Goal: Contribute content: Contribute content

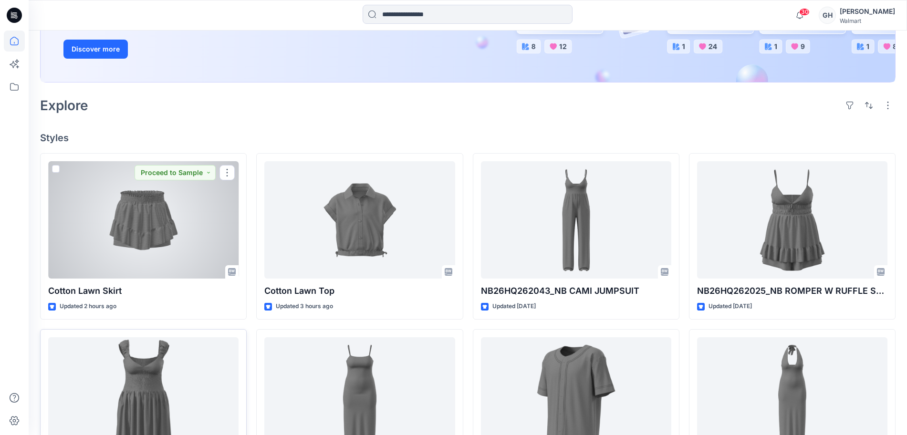
scroll to position [179, 0]
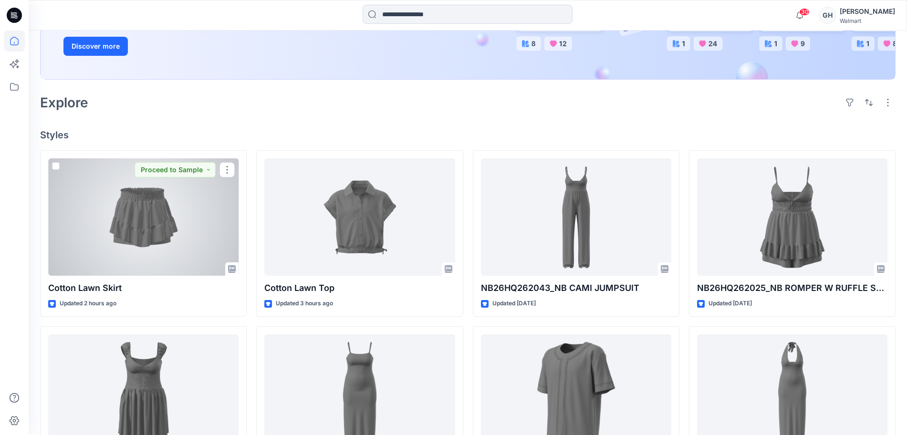
drag, startPoint x: 184, startPoint y: 248, endPoint x: 237, endPoint y: 241, distance: 53.5
click at [184, 248] on div at bounding box center [143, 216] width 190 height 117
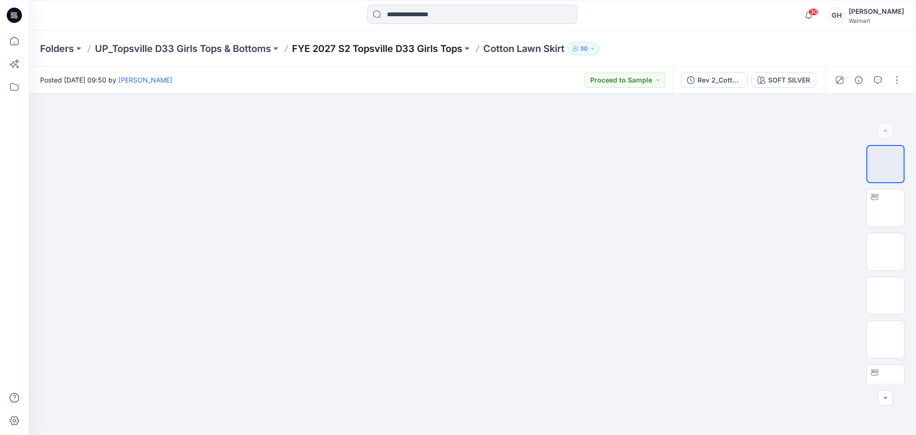
click at [444, 45] on p "FYE 2027 S2 Topsville D33 Girls Tops" at bounding box center [377, 48] width 170 height 13
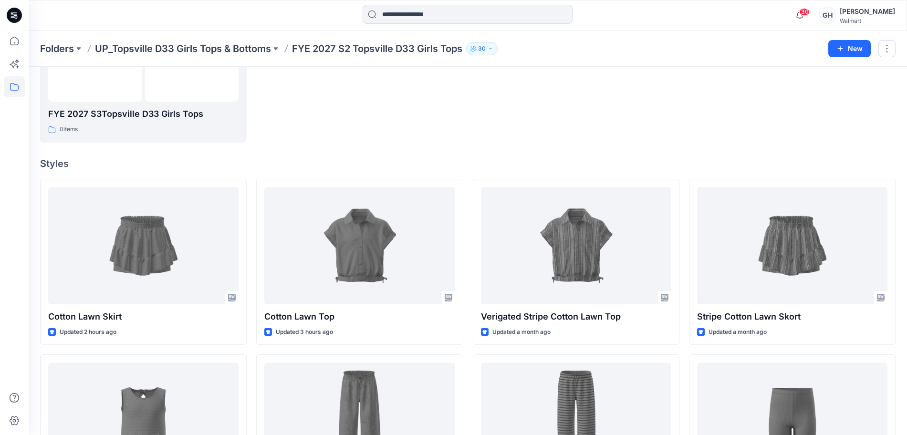
scroll to position [298, 0]
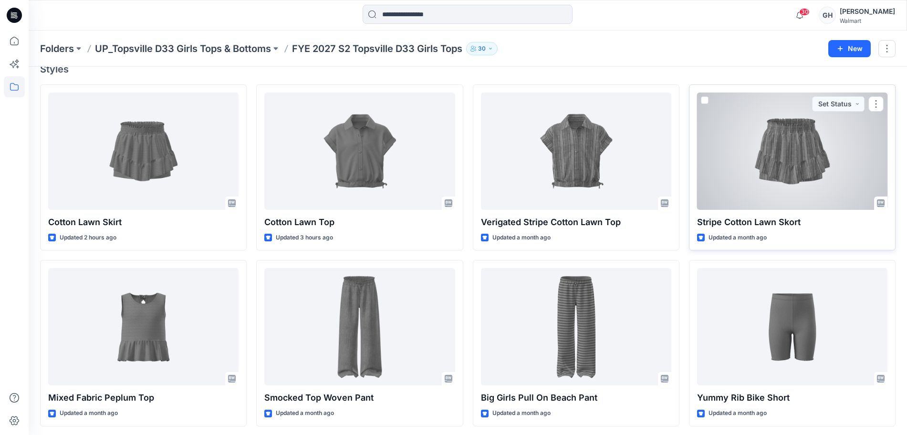
click at [768, 169] on div at bounding box center [792, 151] width 190 height 117
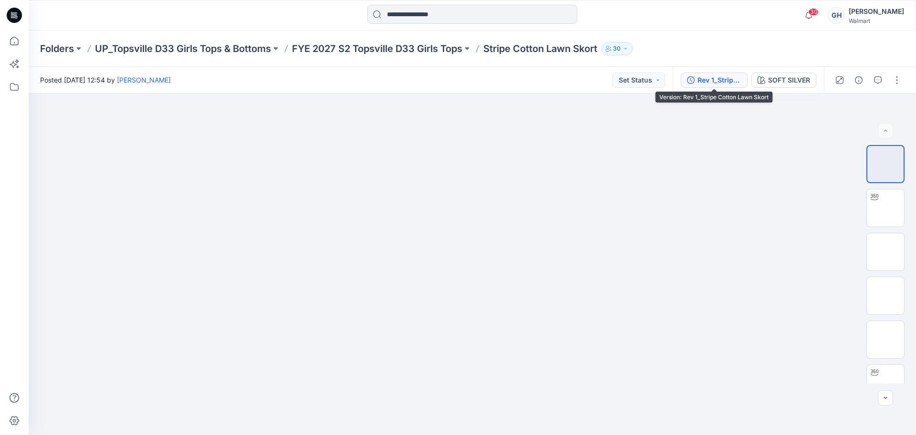
click at [729, 77] on div "Rev 1_Stripe Cotton Lawn Skort" at bounding box center [720, 80] width 44 height 11
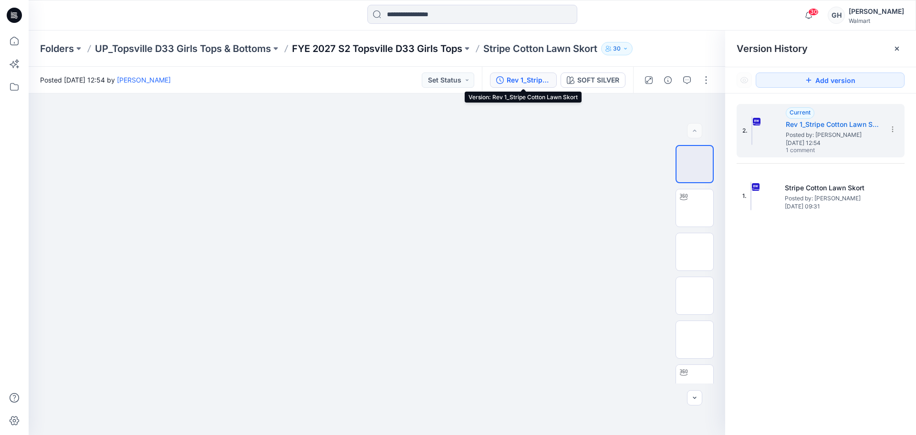
click at [461, 53] on p "FYE 2027 S2 Topsville D33 Girls Tops" at bounding box center [377, 48] width 170 height 13
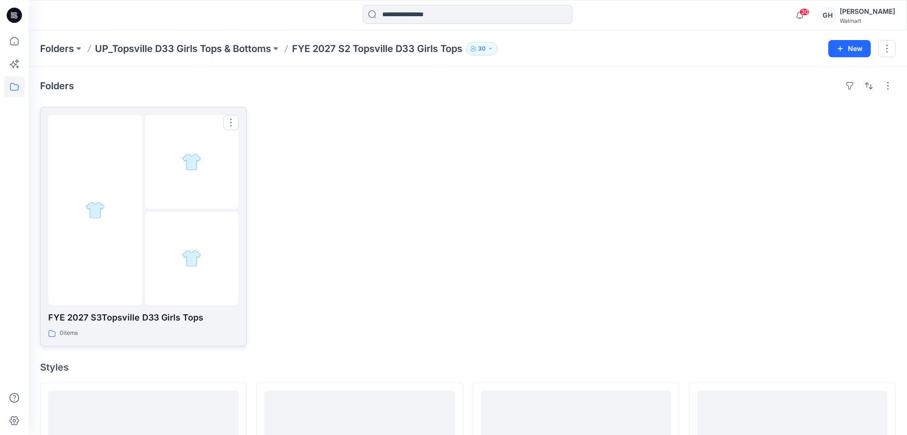
scroll to position [239, 0]
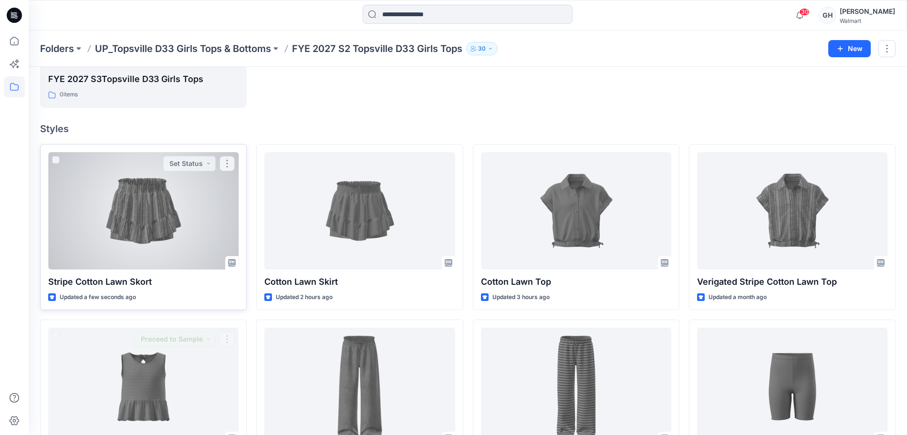
click at [171, 242] on div at bounding box center [143, 210] width 190 height 117
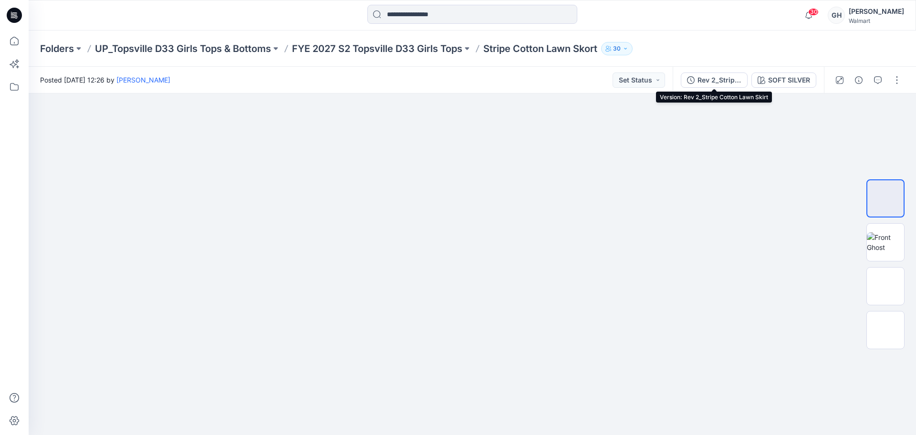
drag, startPoint x: 706, startPoint y: 74, endPoint x: 797, endPoint y: 119, distance: 101.4
click at [706, 75] on div "Rev 2_Stripe Cotton Lawn Skirt" at bounding box center [720, 80] width 44 height 11
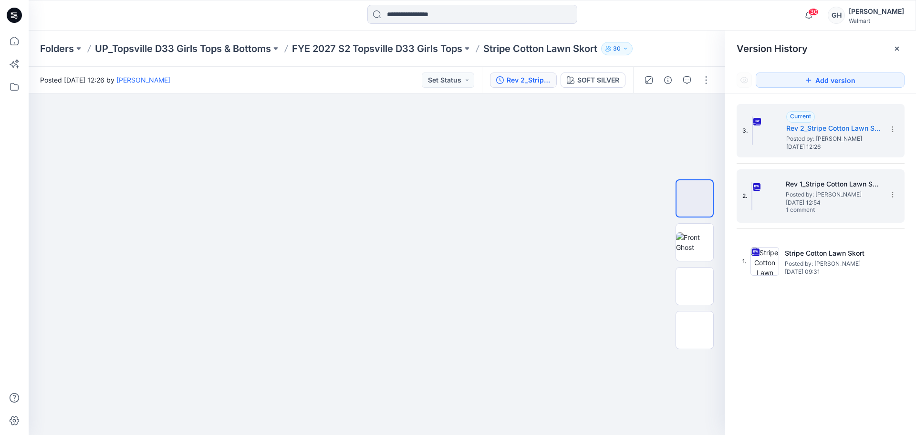
click at [845, 190] on span "Posted by: [PERSON_NAME]" at bounding box center [833, 195] width 95 height 10
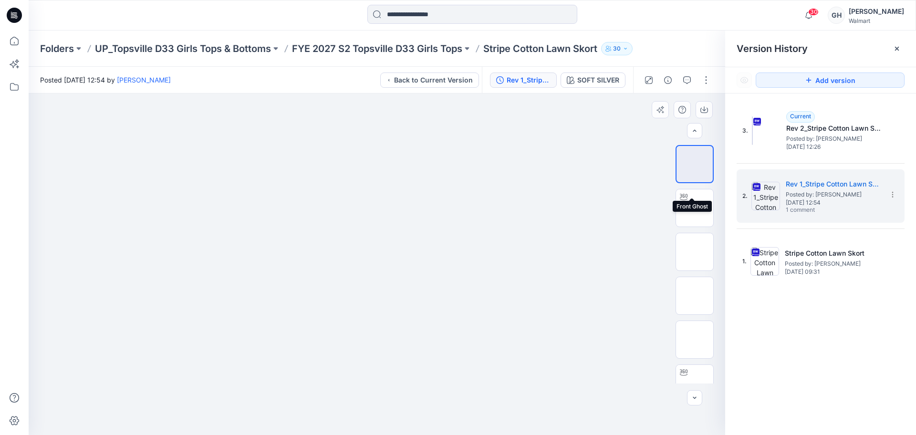
scroll to position [326, 0]
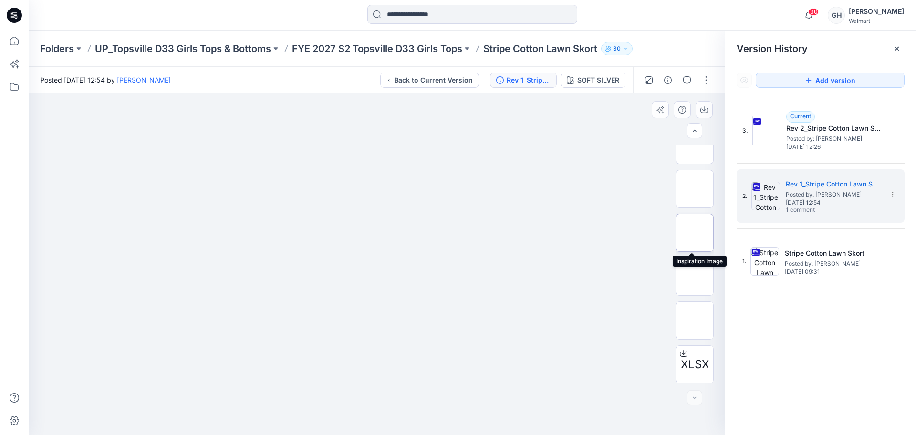
click at [695, 233] on img at bounding box center [695, 233] width 0 height 0
click at [702, 113] on icon "button" at bounding box center [705, 110] width 8 height 8
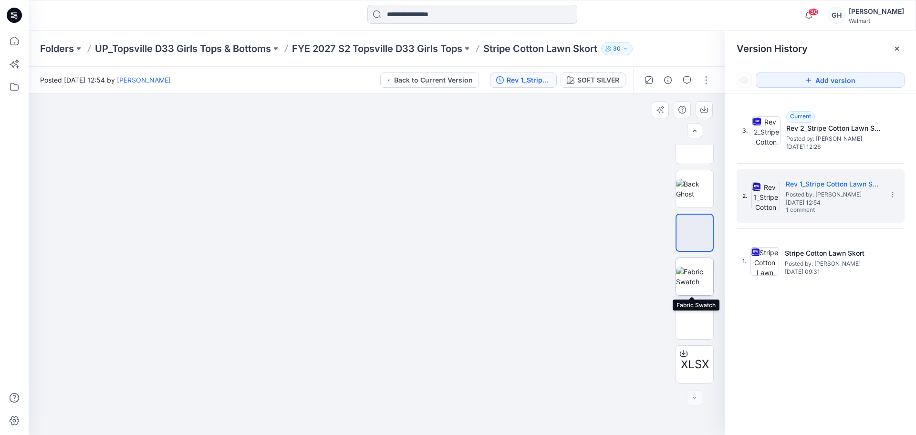
click at [695, 279] on img at bounding box center [694, 277] width 37 height 20
click at [669, 21] on div at bounding box center [473, 15] width 444 height 21
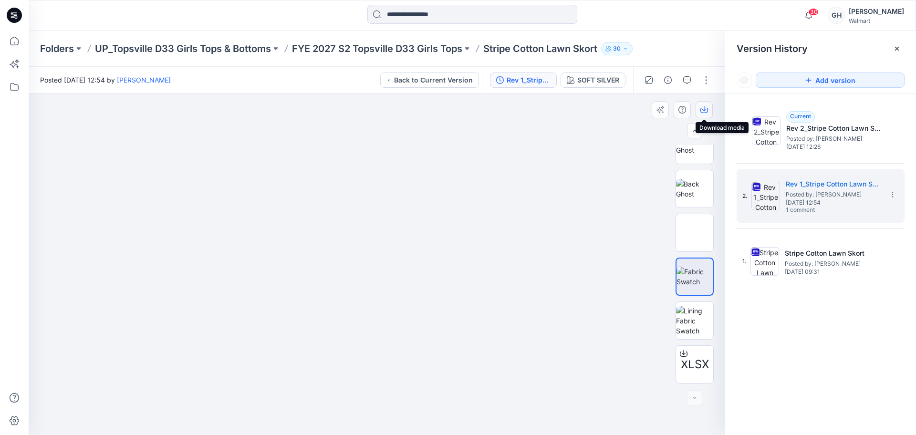
click at [705, 107] on icon "button" at bounding box center [705, 108] width 4 height 5
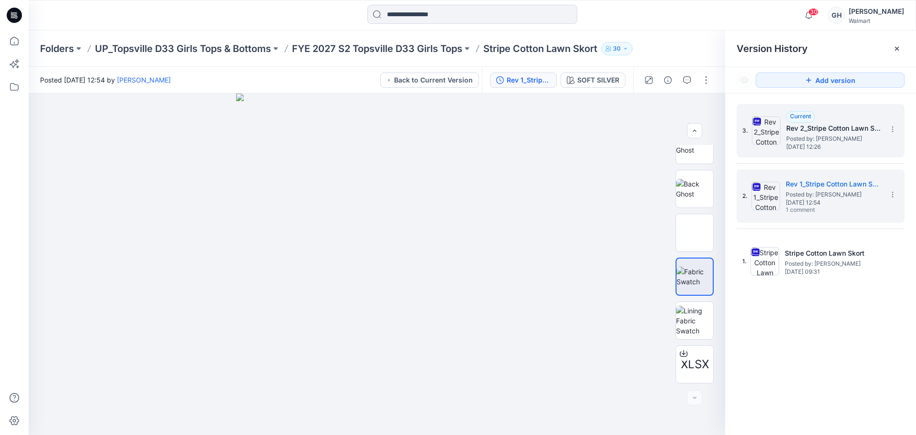
click at [792, 136] on span "Posted by: [PERSON_NAME]" at bounding box center [834, 139] width 95 height 10
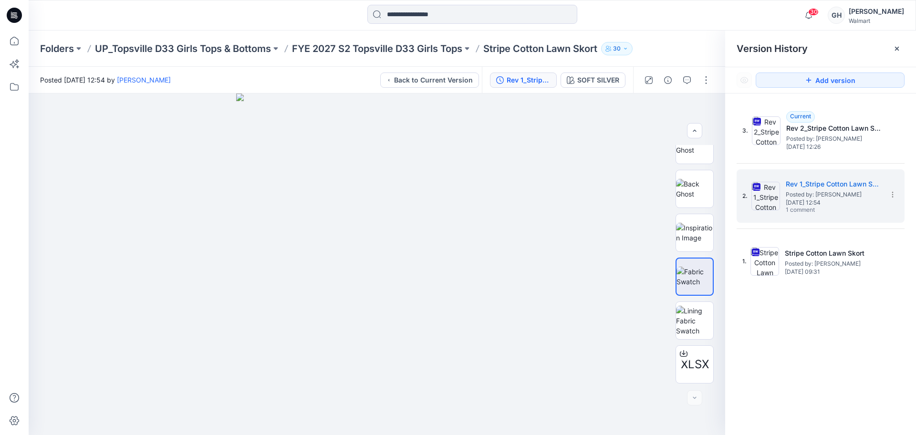
scroll to position [0, 0]
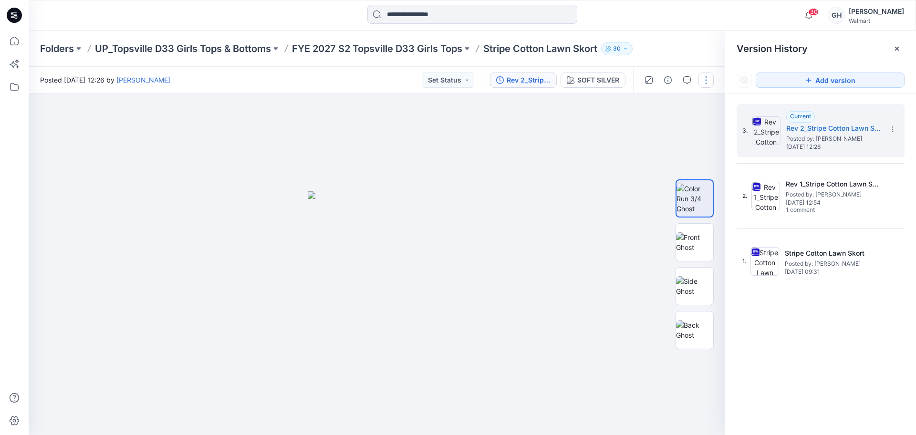
click at [705, 83] on button "button" at bounding box center [706, 80] width 15 height 15
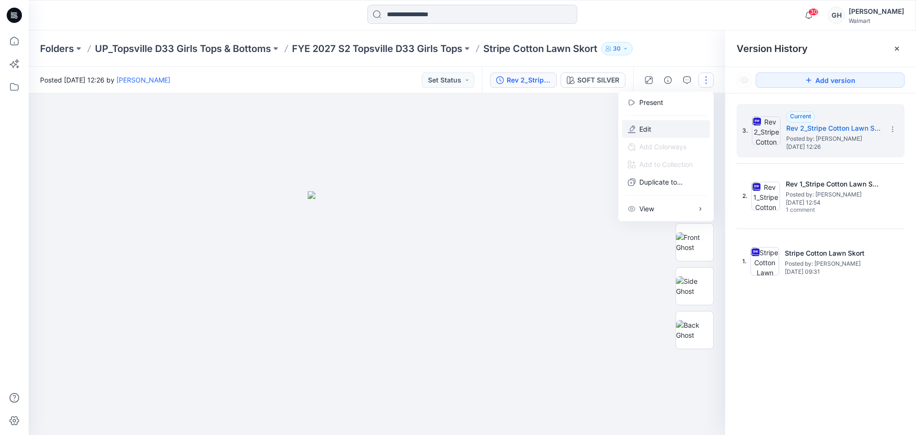
click at [656, 125] on button "Edit" at bounding box center [666, 129] width 88 height 18
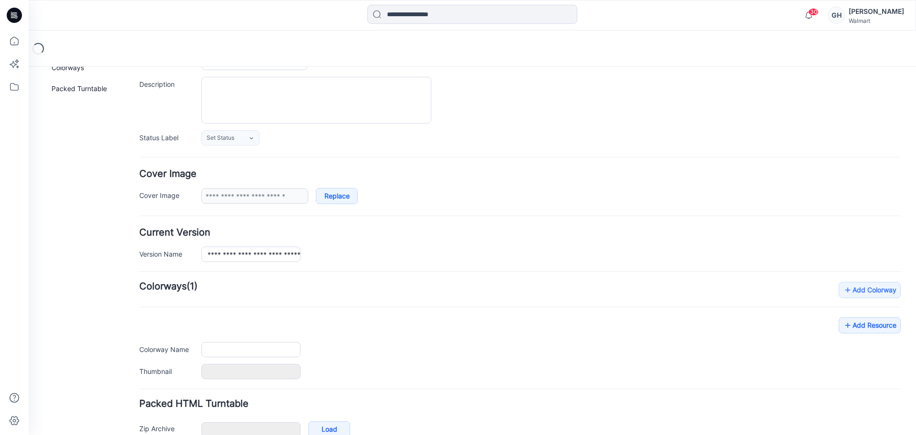
type input "**********"
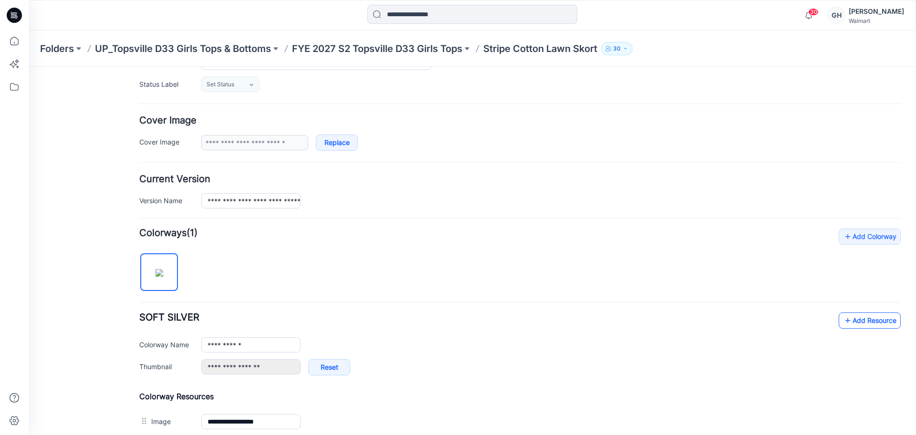
click at [853, 319] on link "Add Resource" at bounding box center [870, 321] width 62 height 16
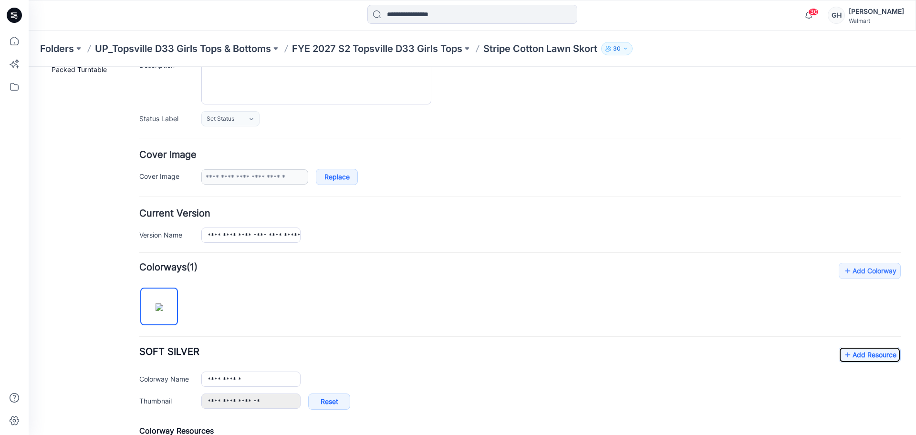
scroll to position [98, 0]
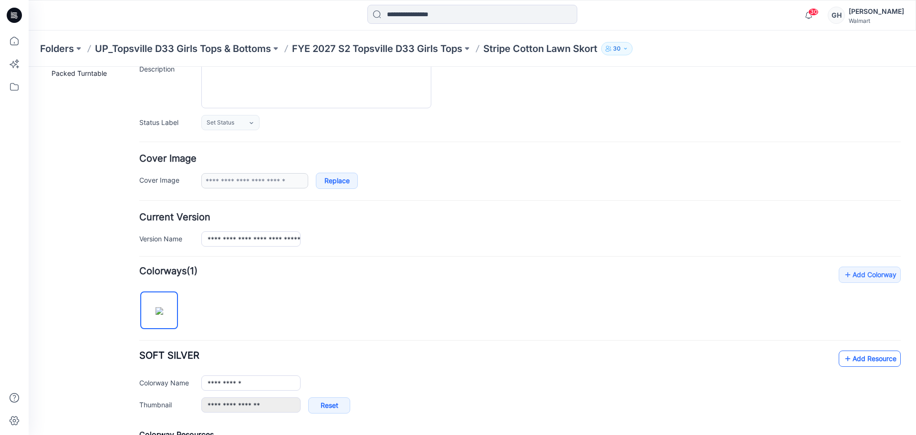
click at [859, 353] on link "Add Resource" at bounding box center [870, 359] width 62 height 16
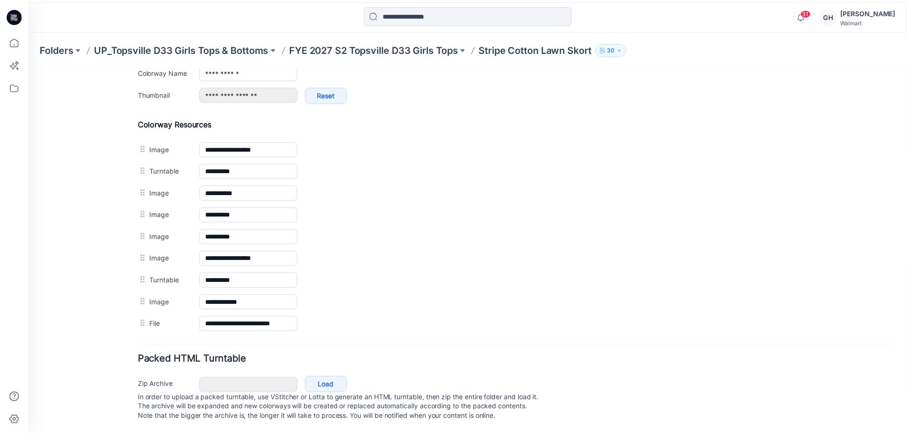
scroll to position [419, 0]
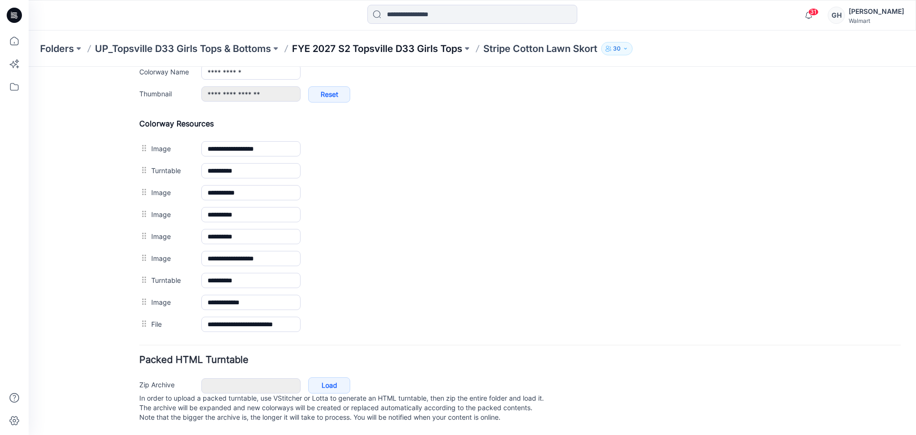
click at [409, 50] on p "FYE 2027 S2 Topsville D33 Girls Tops" at bounding box center [377, 48] width 170 height 13
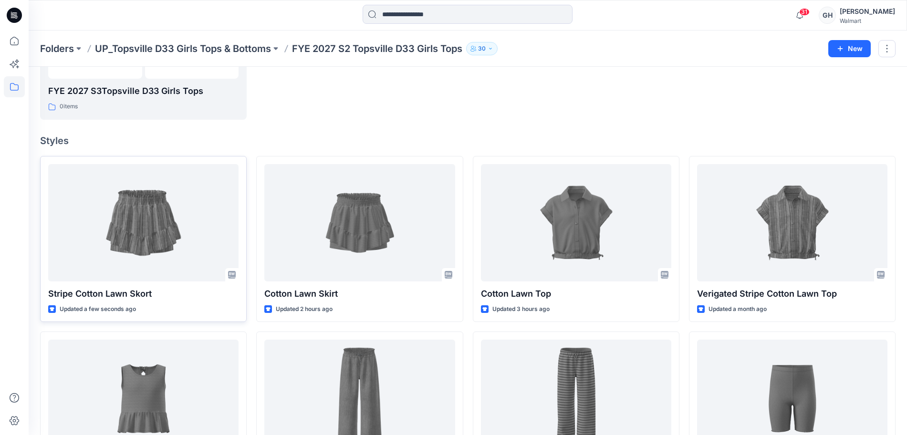
scroll to position [239, 0]
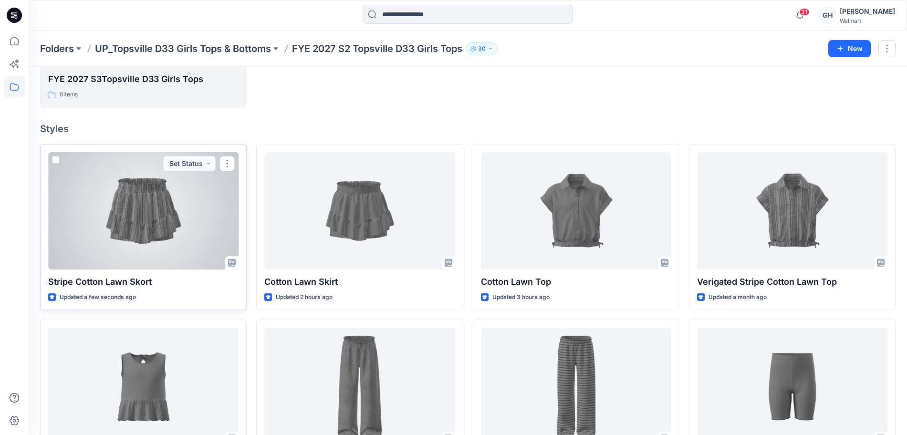
click at [169, 205] on div at bounding box center [143, 210] width 190 height 117
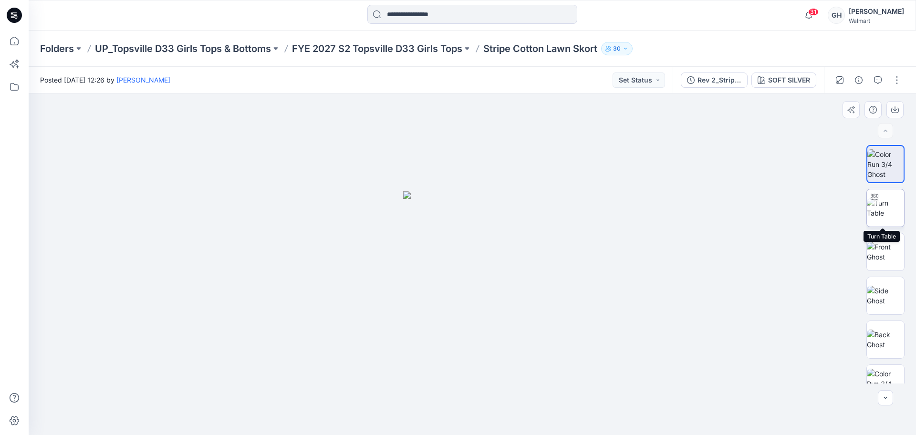
click at [882, 200] on img at bounding box center [885, 208] width 37 height 20
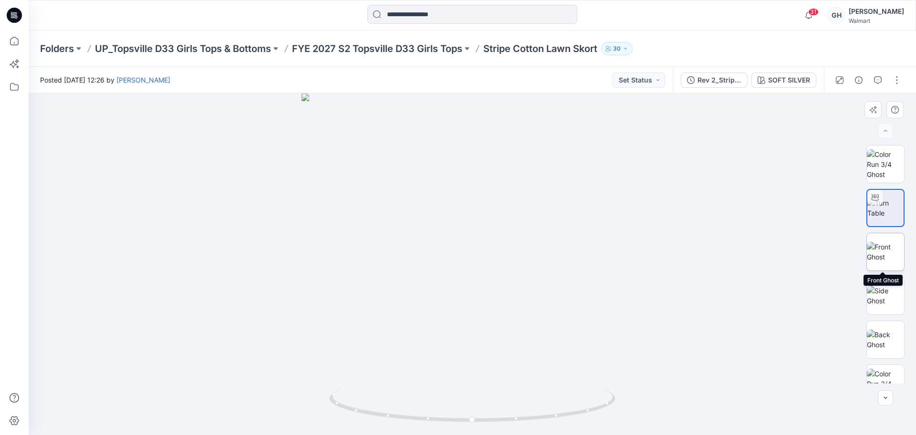
click at [880, 259] on img at bounding box center [885, 252] width 37 height 20
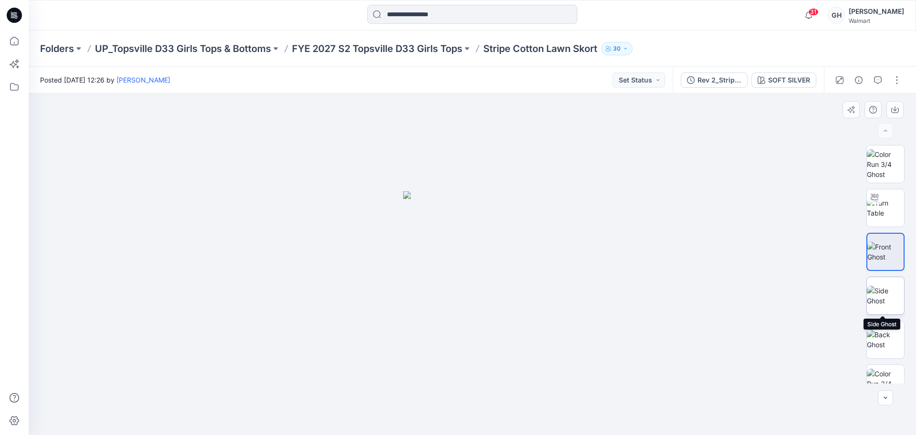
click at [880, 306] on img at bounding box center [885, 296] width 37 height 20
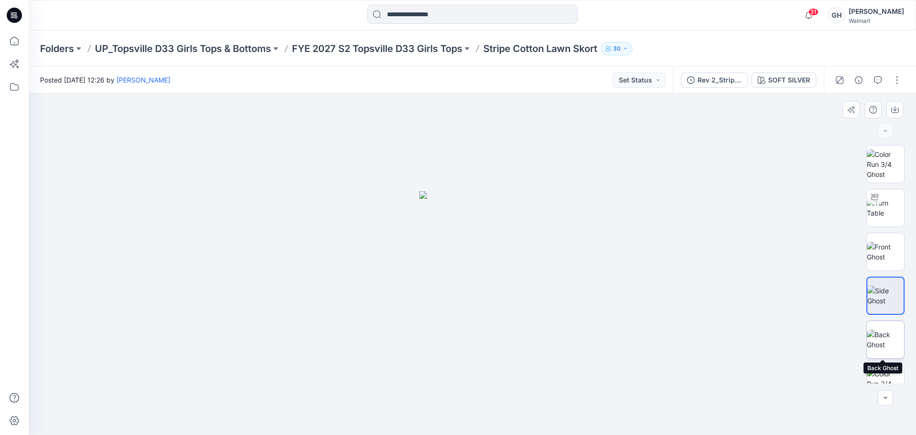
click at [884, 342] on img at bounding box center [885, 340] width 37 height 20
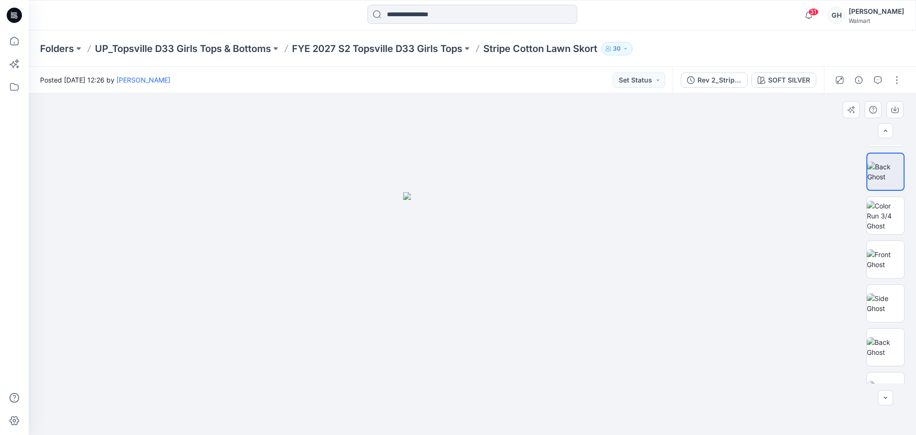
scroll to position [179, 0]
click at [887, 199] on img at bounding box center [885, 205] width 37 height 30
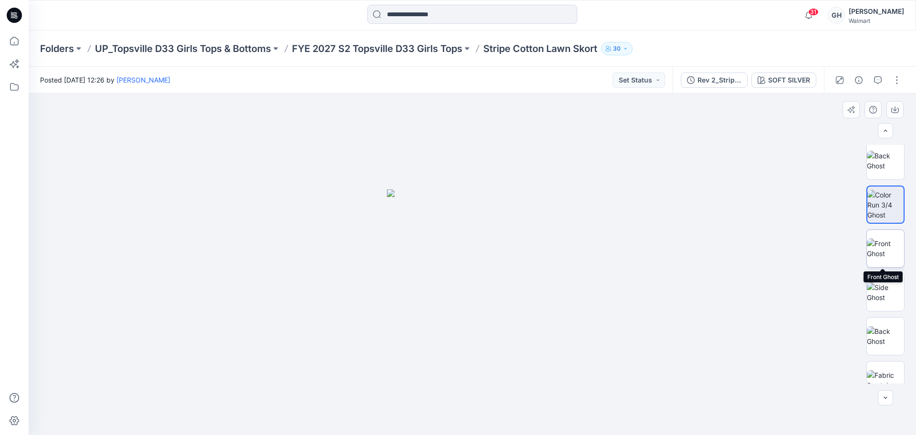
click at [888, 259] on img at bounding box center [885, 249] width 37 height 20
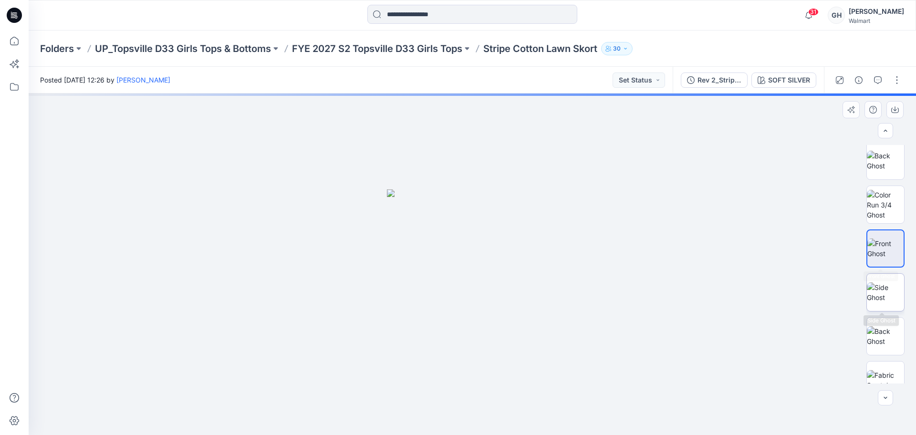
click at [887, 287] on img at bounding box center [885, 293] width 37 height 20
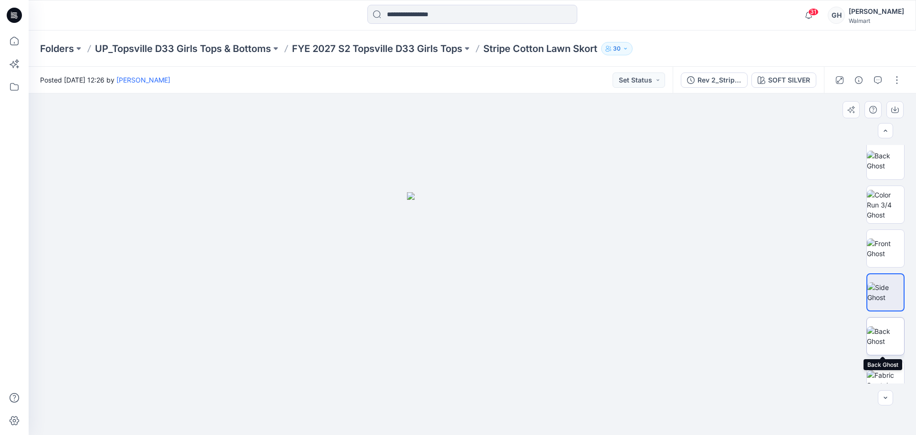
click at [882, 331] on img at bounding box center [885, 336] width 37 height 20
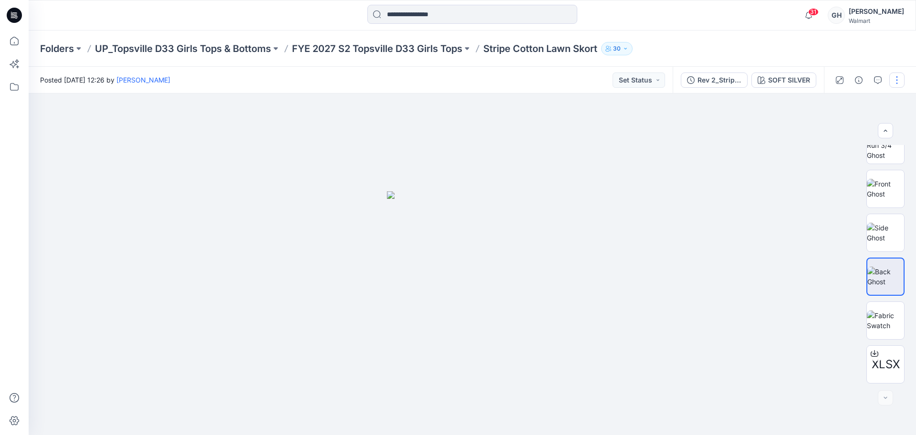
click at [896, 77] on button "button" at bounding box center [897, 80] width 15 height 15
click at [819, 130] on button "Edit" at bounding box center [857, 129] width 88 height 18
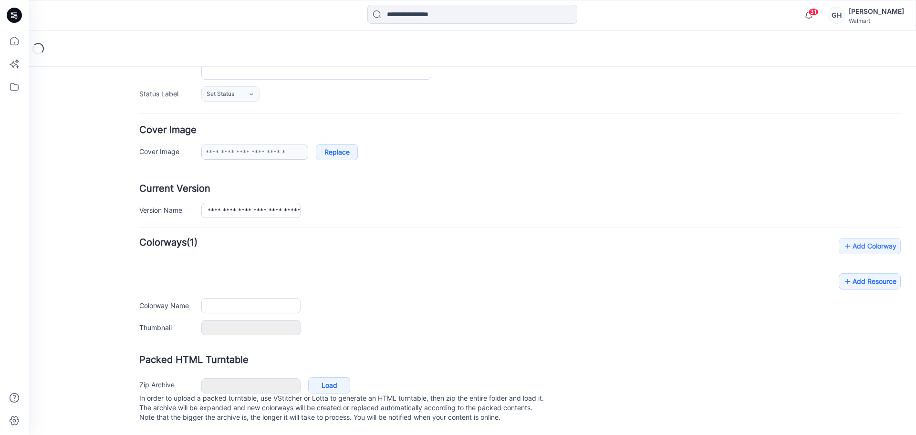
type input "**********"
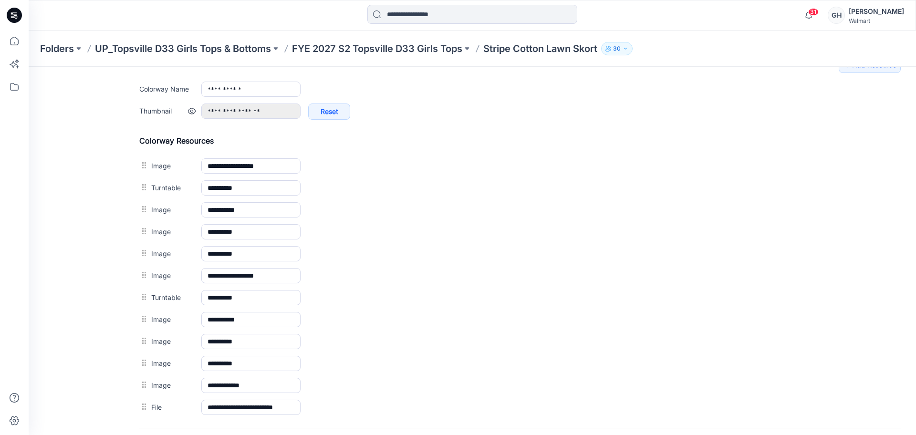
scroll to position [435, 0]
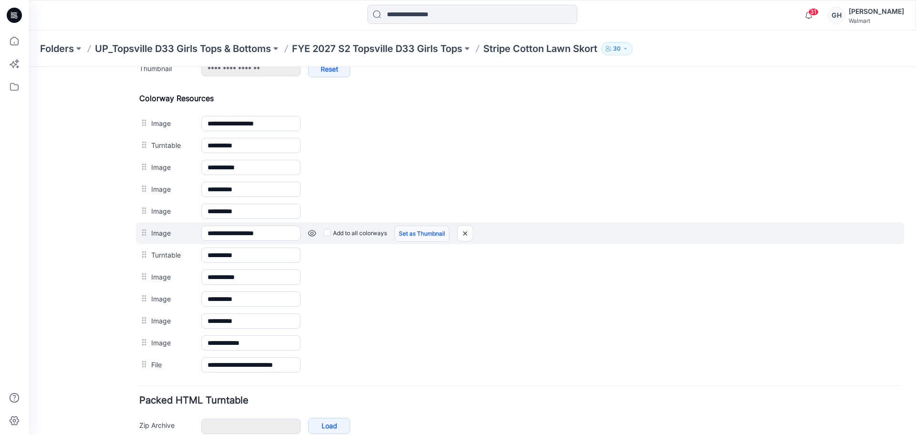
click at [29, 67] on link "Set as Thumbnail" at bounding box center [29, 67] width 0 height 0
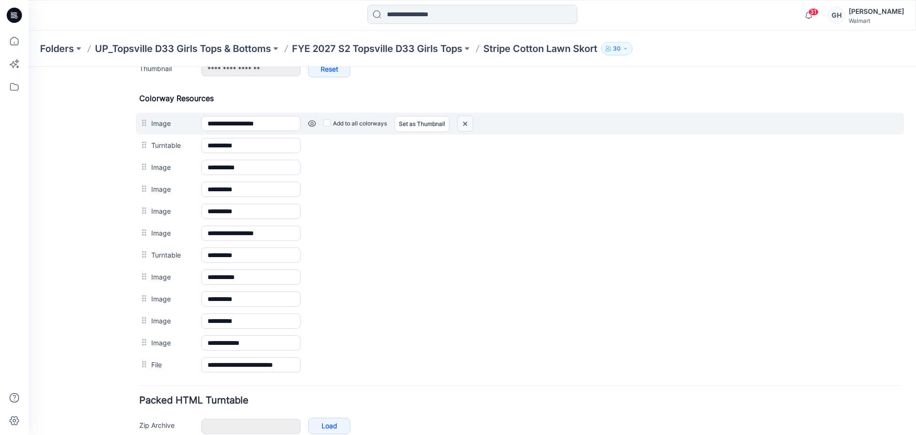
drag, startPoint x: 459, startPoint y: 120, endPoint x: 536, endPoint y: 122, distance: 76.4
click at [459, 120] on img at bounding box center [465, 124] width 15 height 16
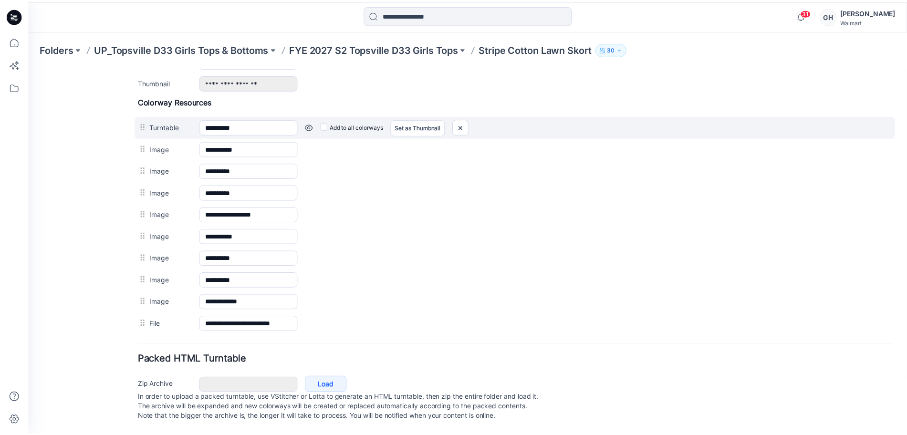
scroll to position [431, 0]
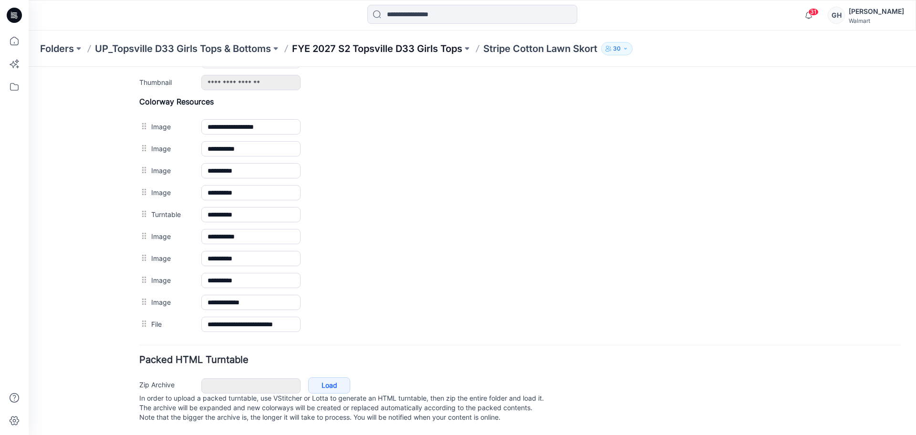
click at [390, 49] on p "FYE 2027 S2 Topsville D33 Girls Tops" at bounding box center [377, 48] width 170 height 13
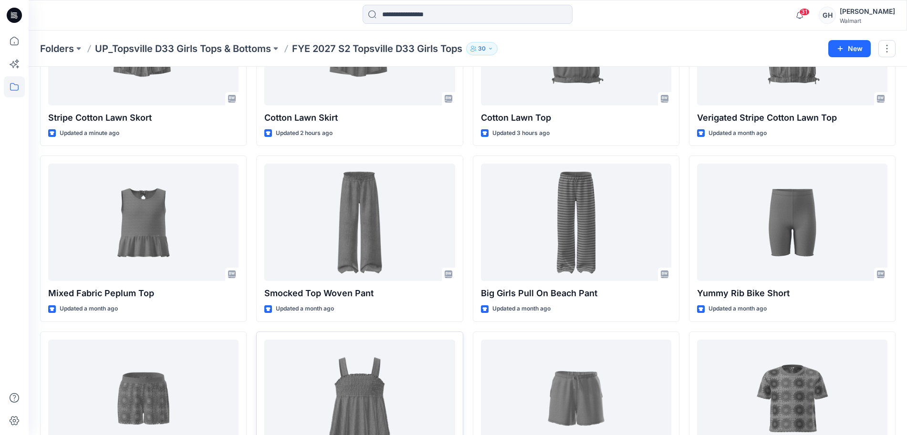
scroll to position [512, 0]
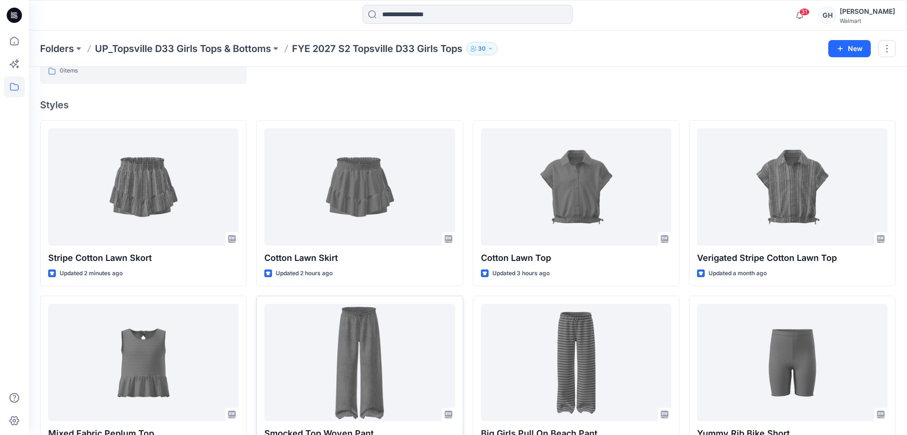
scroll to position [298, 0]
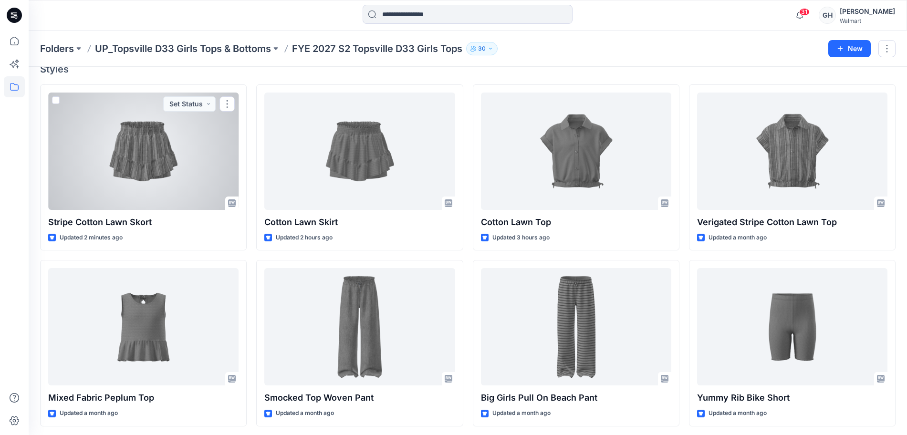
drag, startPoint x: 148, startPoint y: 186, endPoint x: 226, endPoint y: 198, distance: 79.1
click at [147, 186] on div at bounding box center [143, 151] width 190 height 117
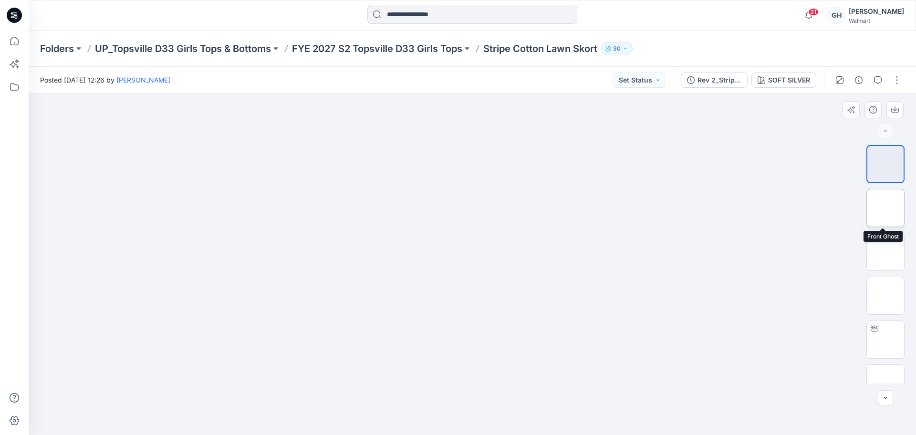
click at [886, 208] on img at bounding box center [886, 208] width 0 height 0
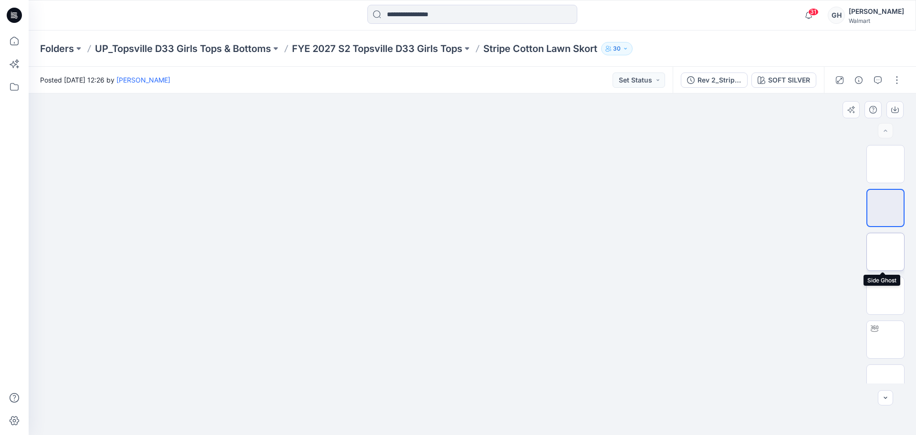
click at [886, 252] on img at bounding box center [886, 252] width 0 height 0
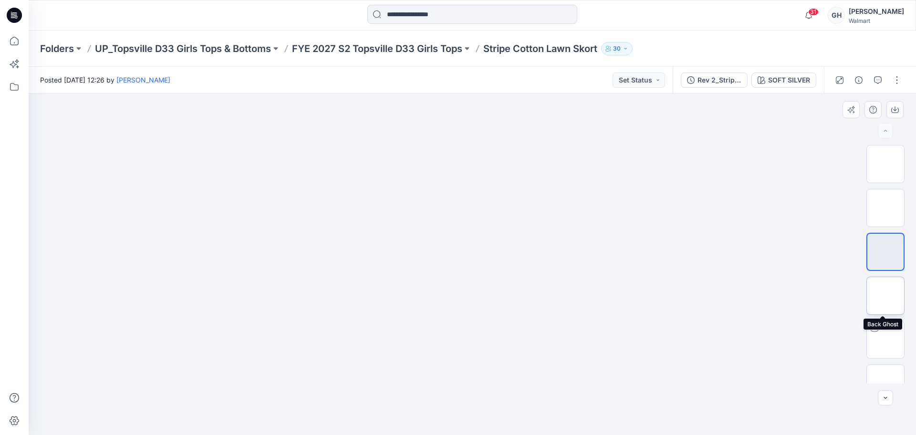
click at [886, 296] on img at bounding box center [886, 296] width 0 height 0
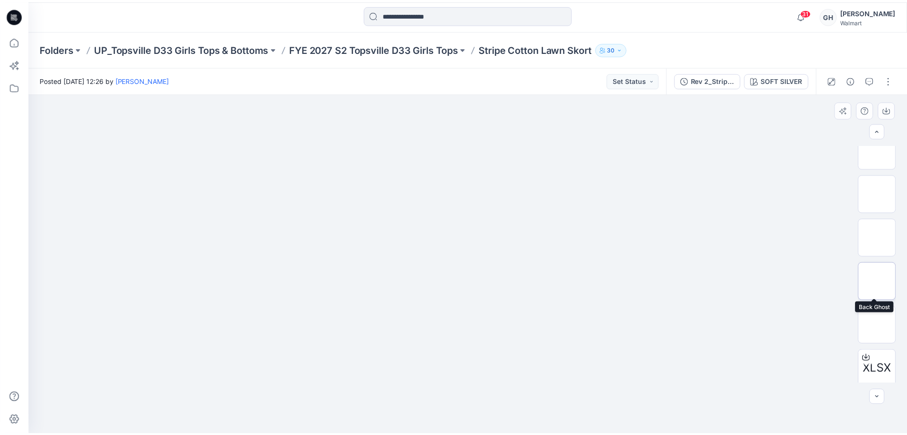
scroll to position [195, 0]
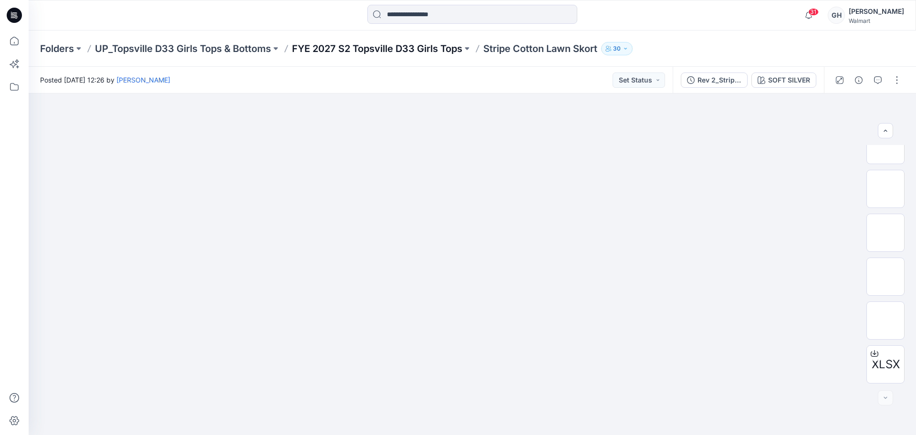
click at [421, 49] on p "FYE 2027 S2 Topsville D33 Girls Tops" at bounding box center [377, 48] width 170 height 13
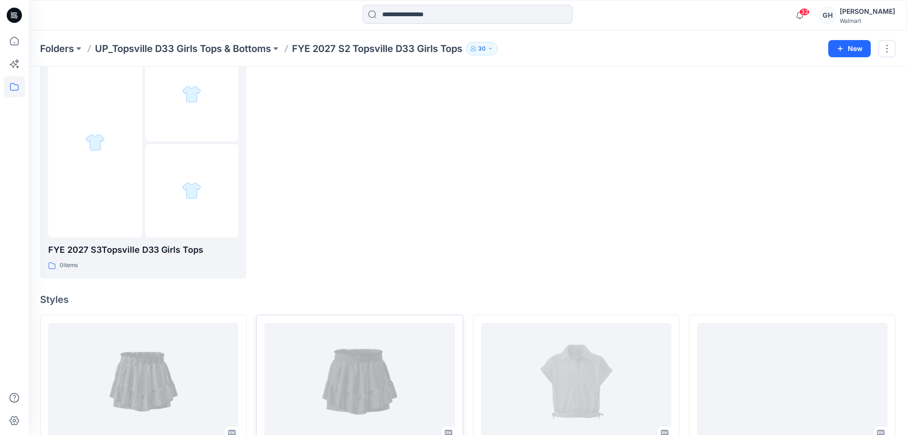
scroll to position [179, 0]
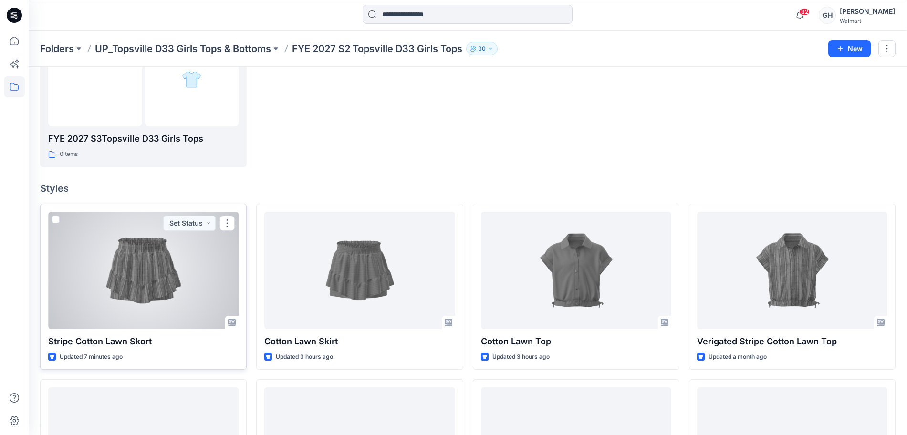
drag, startPoint x: 116, startPoint y: 295, endPoint x: 125, endPoint y: 295, distance: 9.6
click at [116, 296] on div at bounding box center [143, 270] width 190 height 117
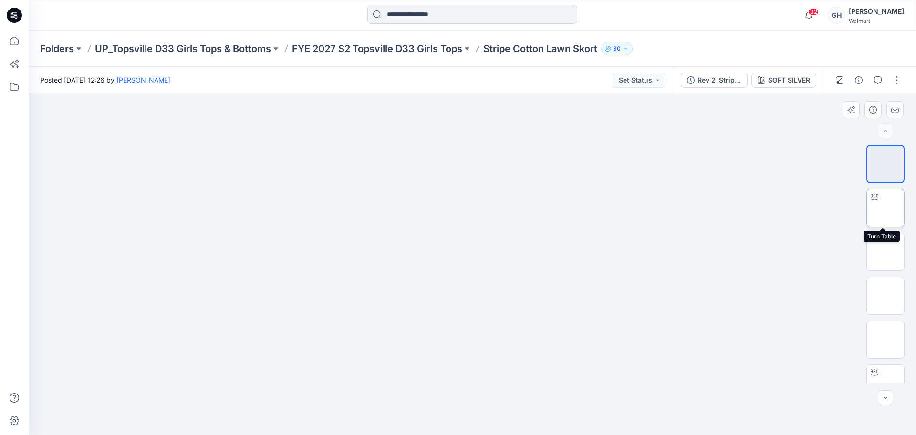
click at [886, 208] on img at bounding box center [886, 208] width 0 height 0
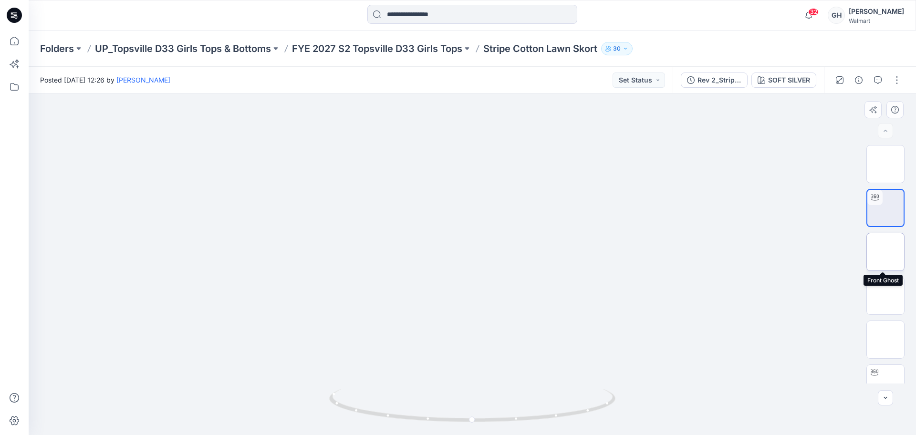
click at [886, 252] on img at bounding box center [886, 252] width 0 height 0
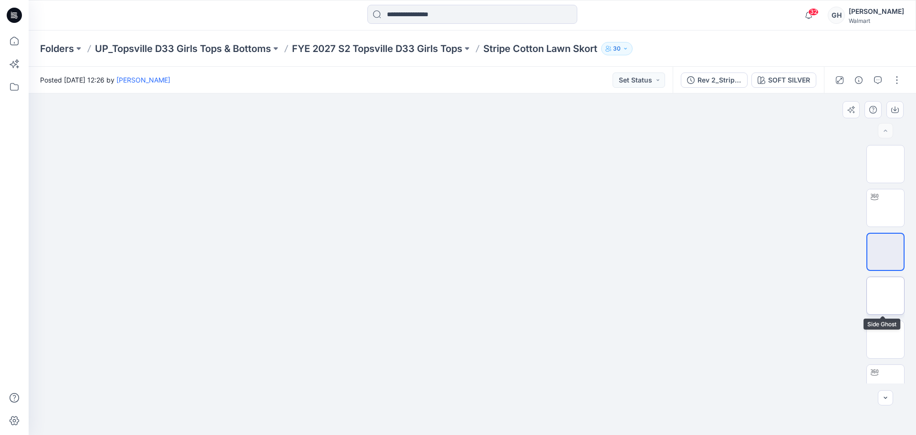
click at [886, 296] on img at bounding box center [886, 296] width 0 height 0
click at [886, 340] on img at bounding box center [886, 340] width 0 height 0
click at [873, 258] on div at bounding box center [874, 253] width 15 height 15
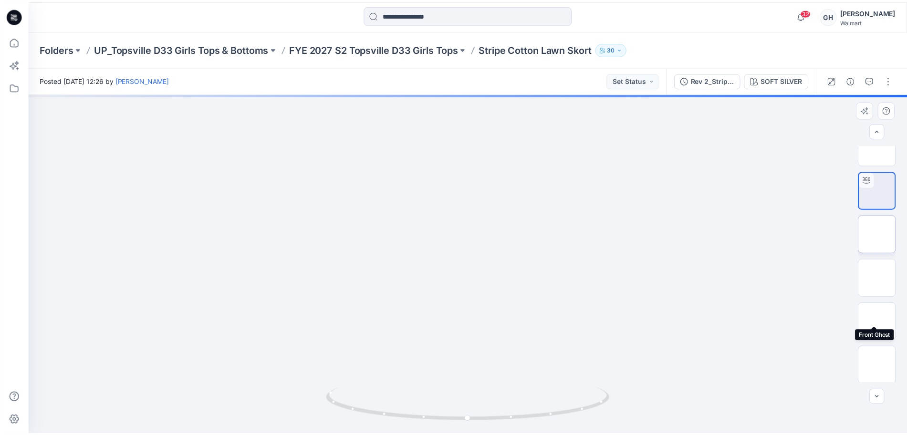
scroll to position [239, 0]
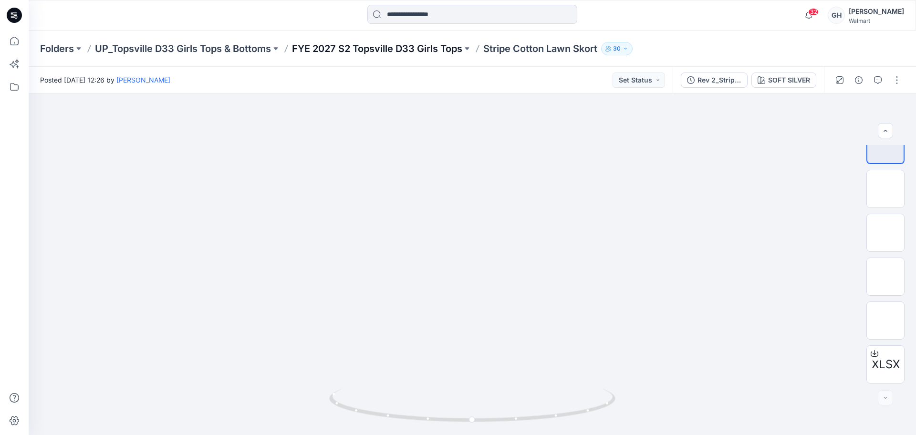
click at [352, 46] on p "FYE 2027 S2 Topsville D33 Girls Tops" at bounding box center [377, 48] width 170 height 13
